Goal: Transaction & Acquisition: Purchase product/service

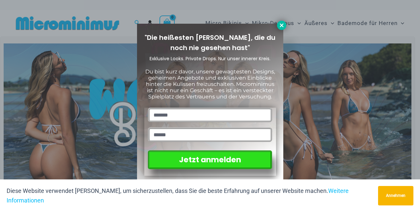
click at [279, 25] on icon at bounding box center [281, 25] width 6 height 6
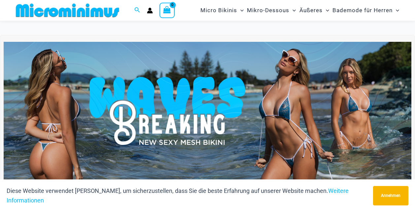
scroll to position [159, 0]
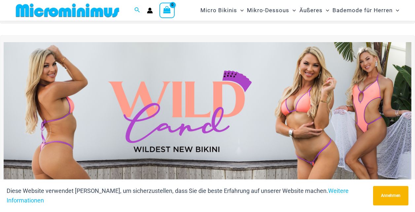
click at [292, 113] on img at bounding box center [207, 111] width 407 height 139
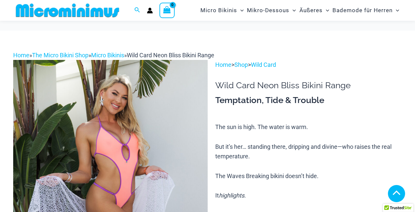
scroll to position [429, 0]
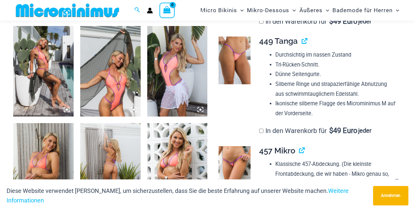
click at [116, 160] on img at bounding box center [110, 168] width 60 height 90
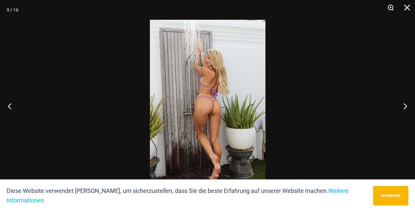
click at [388, 5] on button "Zoom" at bounding box center [388, 10] width 16 height 20
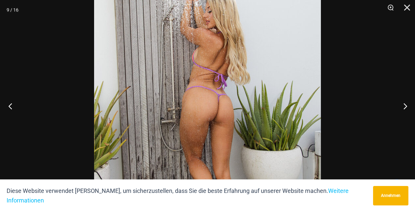
click at [10, 106] on button "Vorhergehend" at bounding box center [12, 106] width 25 height 33
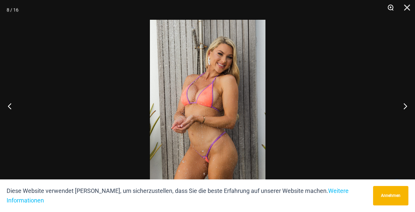
click at [390, 8] on button "Zoom" at bounding box center [388, 10] width 16 height 20
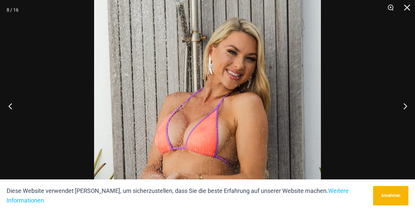
click at [10, 106] on button "Vorhergehend" at bounding box center [12, 106] width 25 height 33
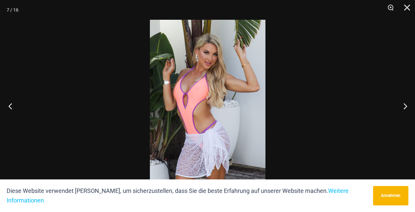
click at [10, 106] on button "Vorhergehend" at bounding box center [12, 106] width 25 height 33
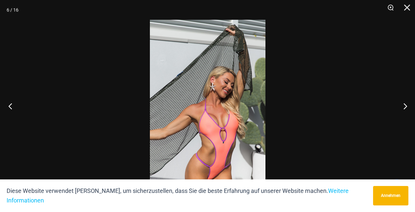
click at [10, 106] on button "Vorhergehend" at bounding box center [12, 106] width 25 height 33
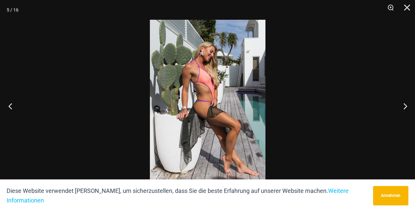
click at [10, 106] on button "Vorhergehend" at bounding box center [12, 106] width 25 height 33
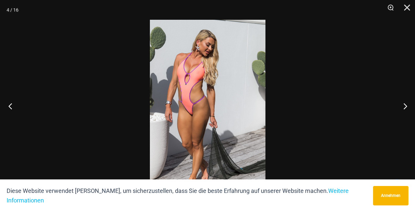
click at [10, 106] on button "Vorhergehend" at bounding box center [12, 106] width 25 height 33
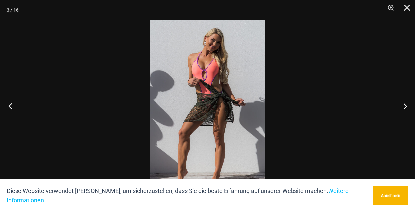
click at [10, 106] on button "Vorhergehend" at bounding box center [12, 106] width 25 height 33
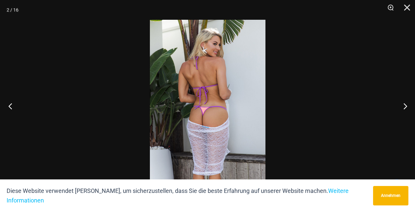
click at [10, 106] on button "Vorhergehend" at bounding box center [12, 106] width 25 height 33
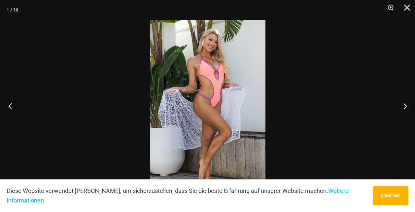
click at [10, 106] on button "Vorhergehend" at bounding box center [12, 106] width 25 height 33
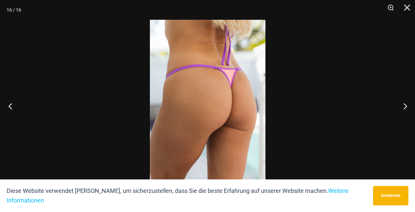
click at [12, 106] on button "Vorhergehend" at bounding box center [12, 106] width 25 height 33
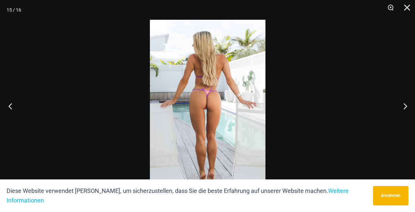
click at [12, 106] on button "Vorhergehend" at bounding box center [12, 106] width 25 height 33
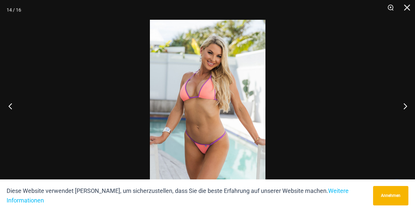
click at [12, 106] on button "Vorhergehend" at bounding box center [12, 106] width 25 height 33
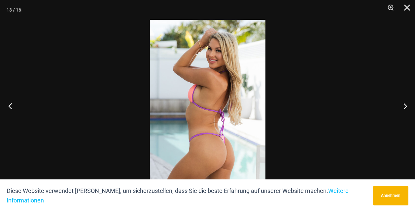
click at [12, 106] on button "Vorhergehend" at bounding box center [12, 106] width 25 height 33
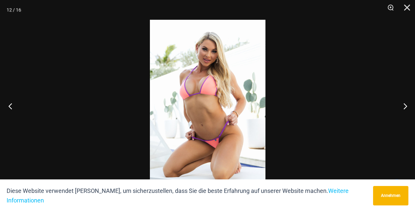
click at [12, 106] on button "Vorhergehend" at bounding box center [12, 106] width 25 height 33
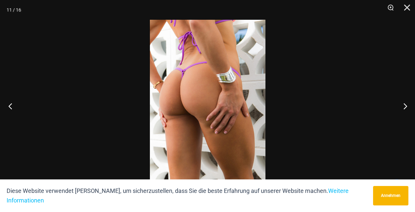
click at [12, 106] on button "Vorhergehend" at bounding box center [12, 106] width 25 height 33
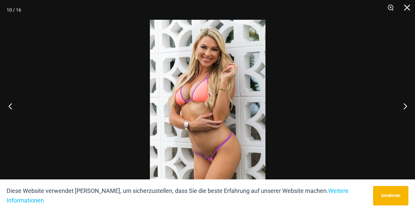
click at [12, 106] on button "Vorhergehend" at bounding box center [12, 106] width 25 height 33
